Goal: Transaction & Acquisition: Purchase product/service

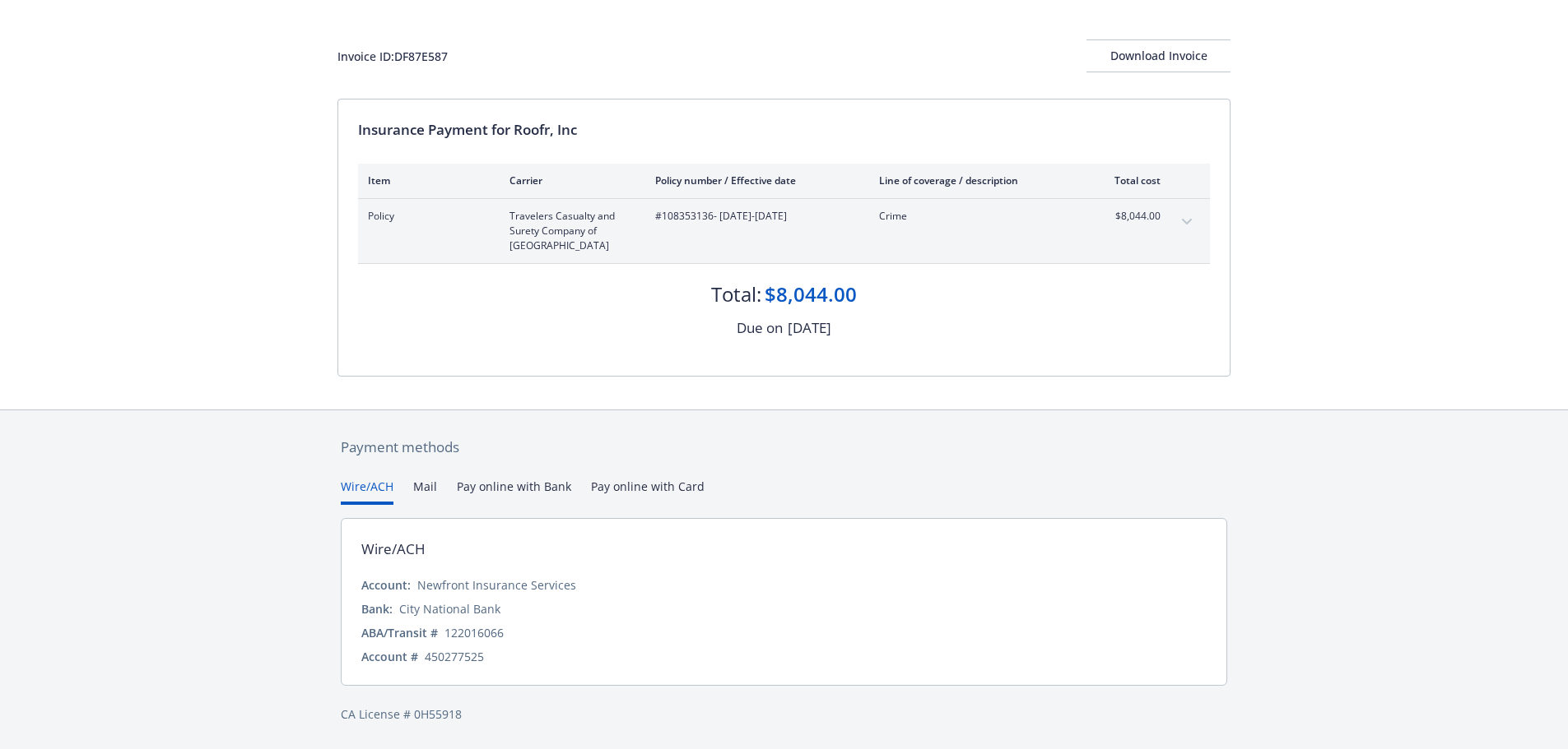
scroll to position [40, 0]
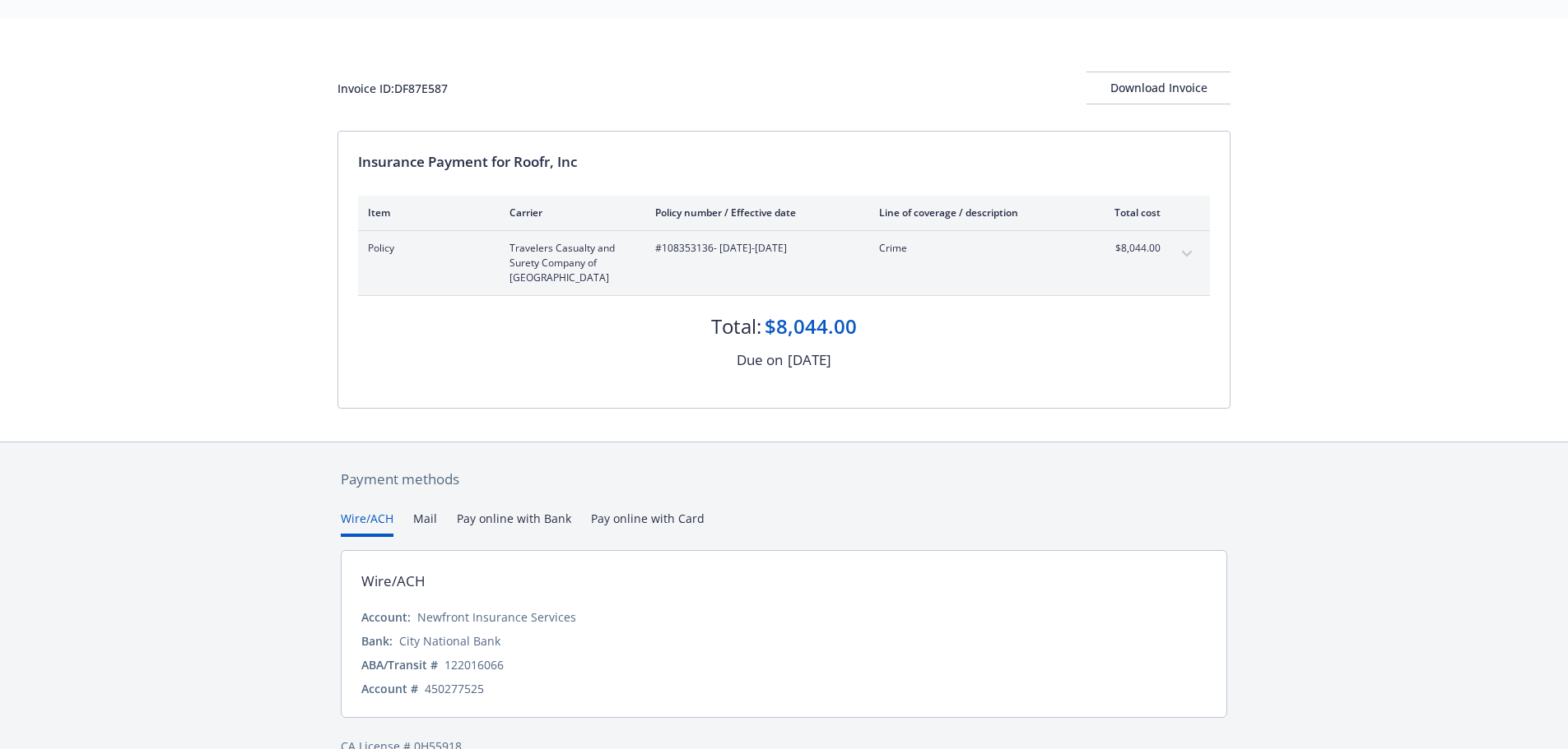
click at [605, 484] on div "Payment methods Wire/ACH Mail Pay online with Bank Pay online with Card Wire/AC…" at bounding box center [783, 612] width 893 height 340
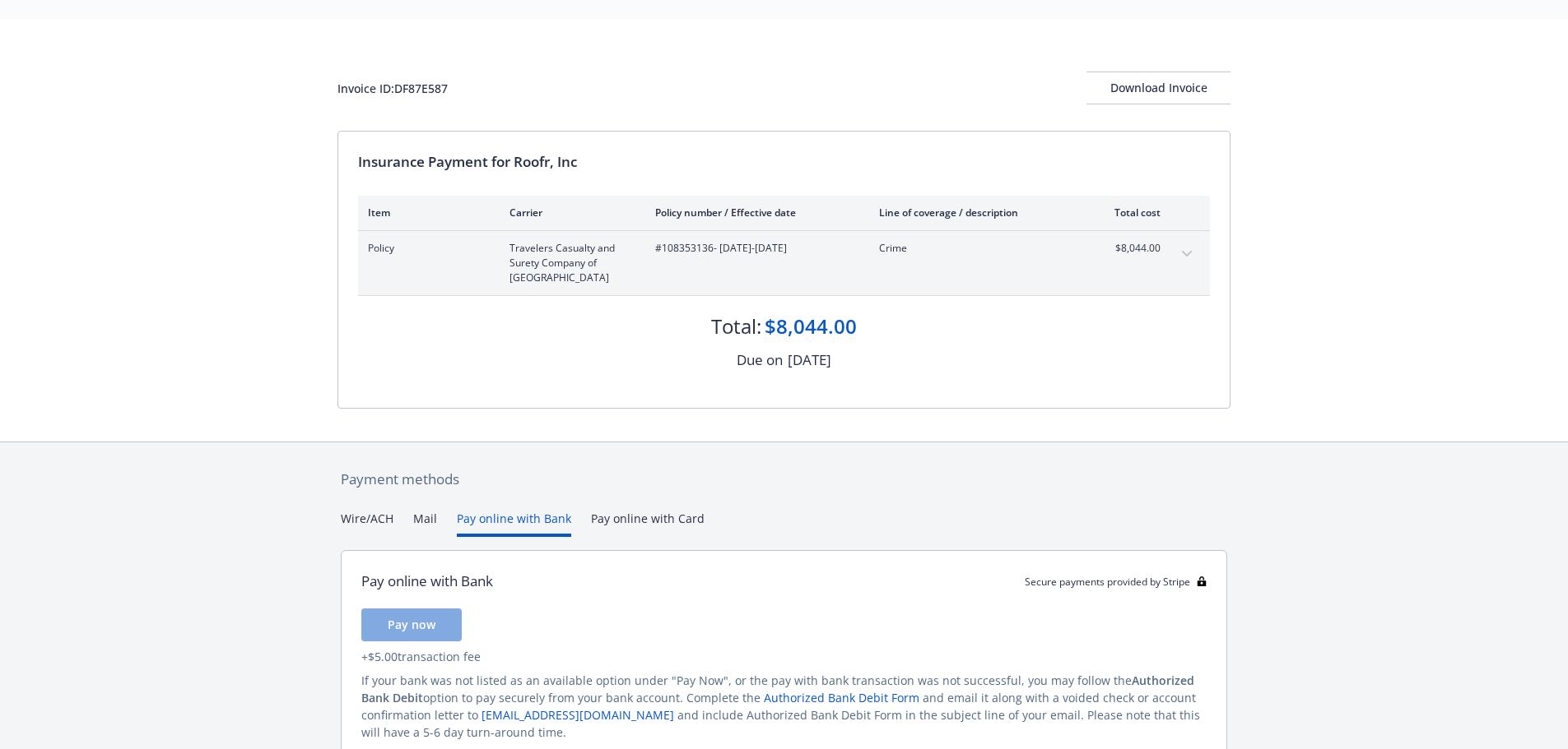
click at [536, 522] on button "Pay online with Bank" at bounding box center [514, 523] width 115 height 27
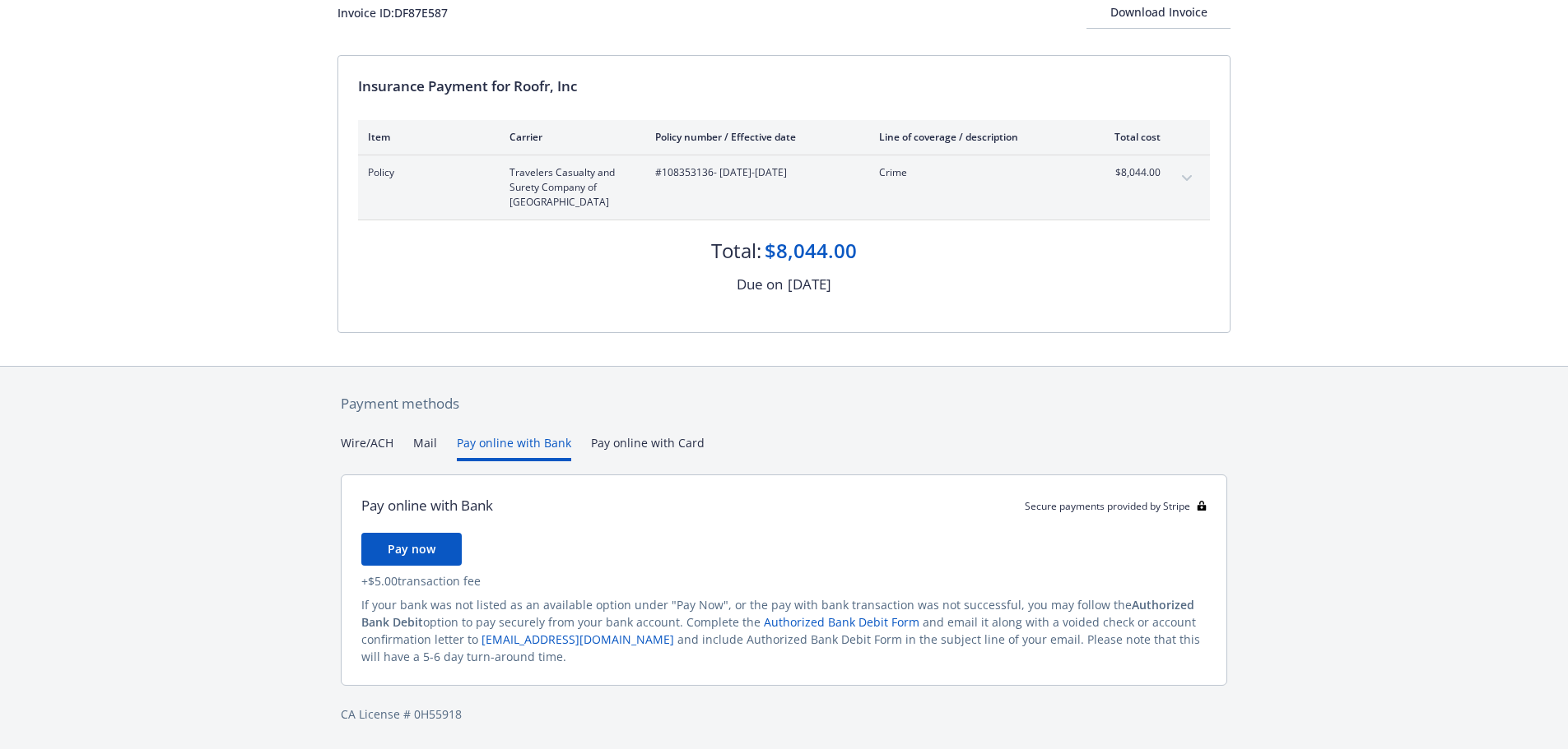
click at [373, 437] on div "Payment methods Wire/ACH Mail Pay online with Bank Pay online with Card Pay onl…" at bounding box center [783, 558] width 893 height 383
